Goal: Information Seeking & Learning: Find specific fact

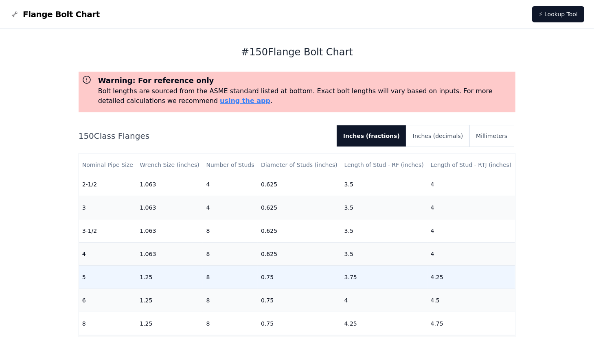
scroll to position [203, 0]
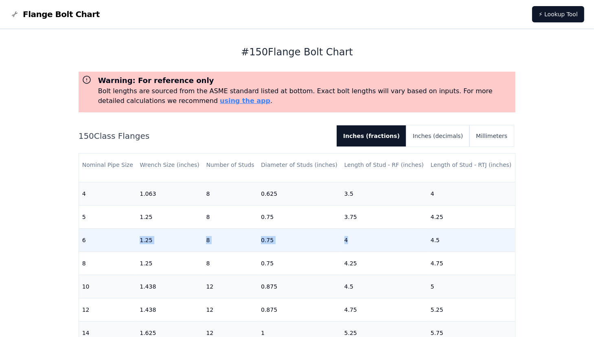
drag, startPoint x: 134, startPoint y: 242, endPoint x: 364, endPoint y: 239, distance: 230.3
click at [364, 239] on tr "6 1.25 8 0.75 4 4.5" at bounding box center [297, 239] width 436 height 23
drag, startPoint x: 364, startPoint y: 239, endPoint x: 356, endPoint y: 243, distance: 9.3
click at [356, 243] on td "4" at bounding box center [384, 239] width 86 height 23
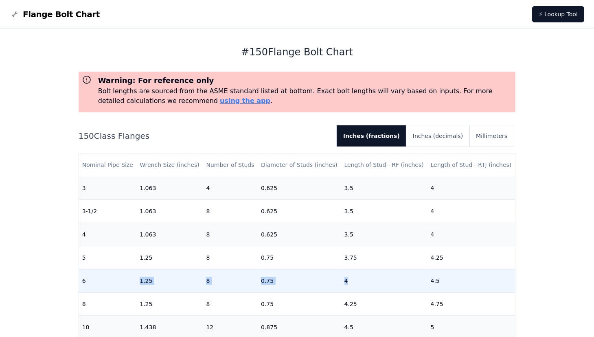
click at [156, 280] on td "1.25" at bounding box center [169, 280] width 66 height 23
drag, startPoint x: 149, startPoint y: 280, endPoint x: 135, endPoint y: 280, distance: 13.4
click at [135, 280] on tr "6 1.25 8 0.75 4 4.5" at bounding box center [297, 280] width 436 height 23
drag, startPoint x: 273, startPoint y: 281, endPoint x: 252, endPoint y: 281, distance: 21.2
click at [252, 281] on tr "6 1.25 8 0.75 4 4.5" at bounding box center [297, 280] width 436 height 23
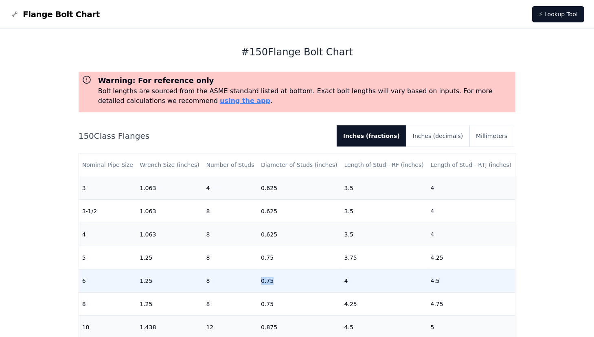
click at [249, 282] on td "8" at bounding box center [230, 280] width 55 height 23
